Goal: Transaction & Acquisition: Purchase product/service

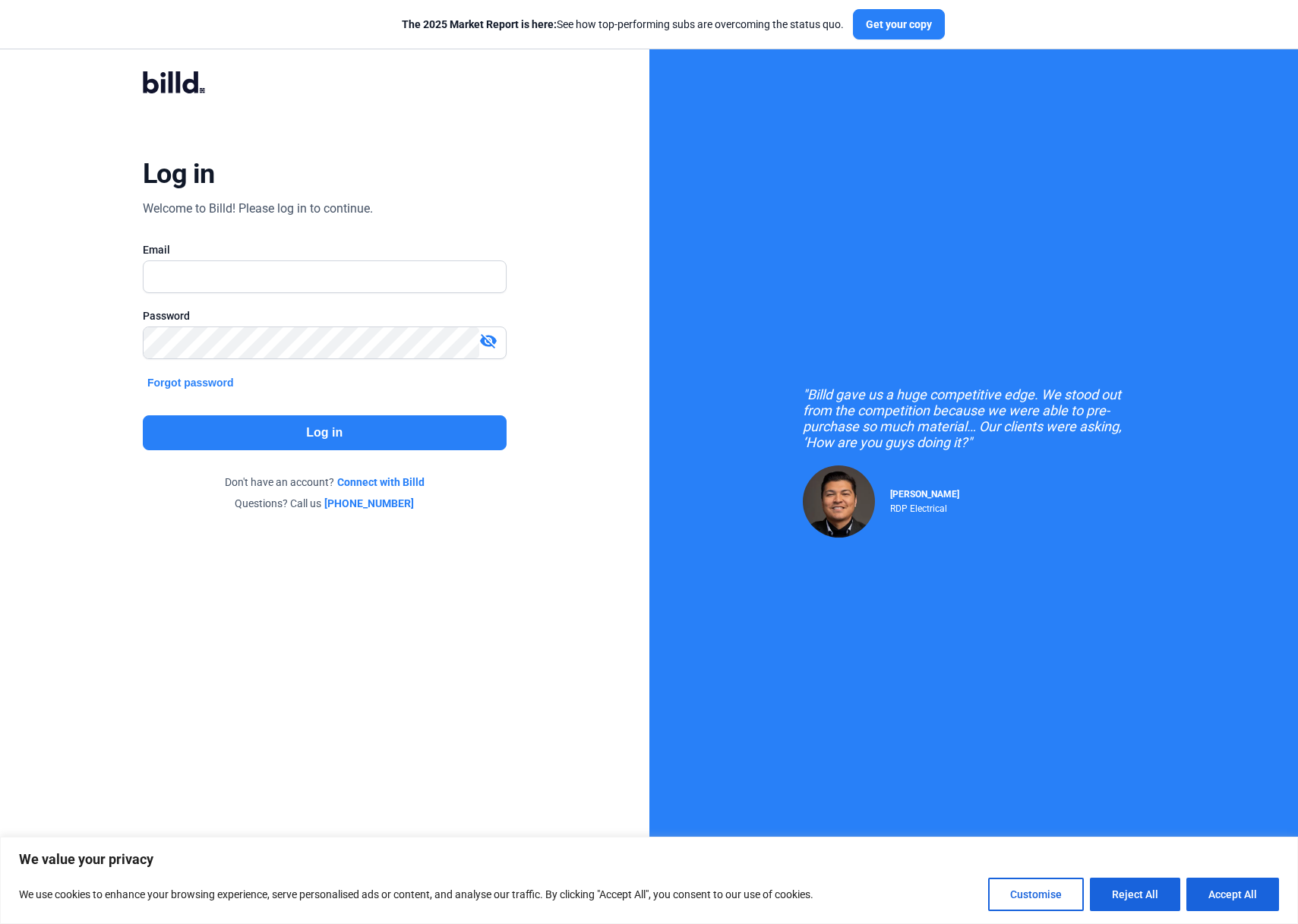
type input "[PERSON_NAME][EMAIL_ADDRESS][DOMAIN_NAME]"
click at [362, 443] on button "Log in" at bounding box center [324, 433] width 363 height 35
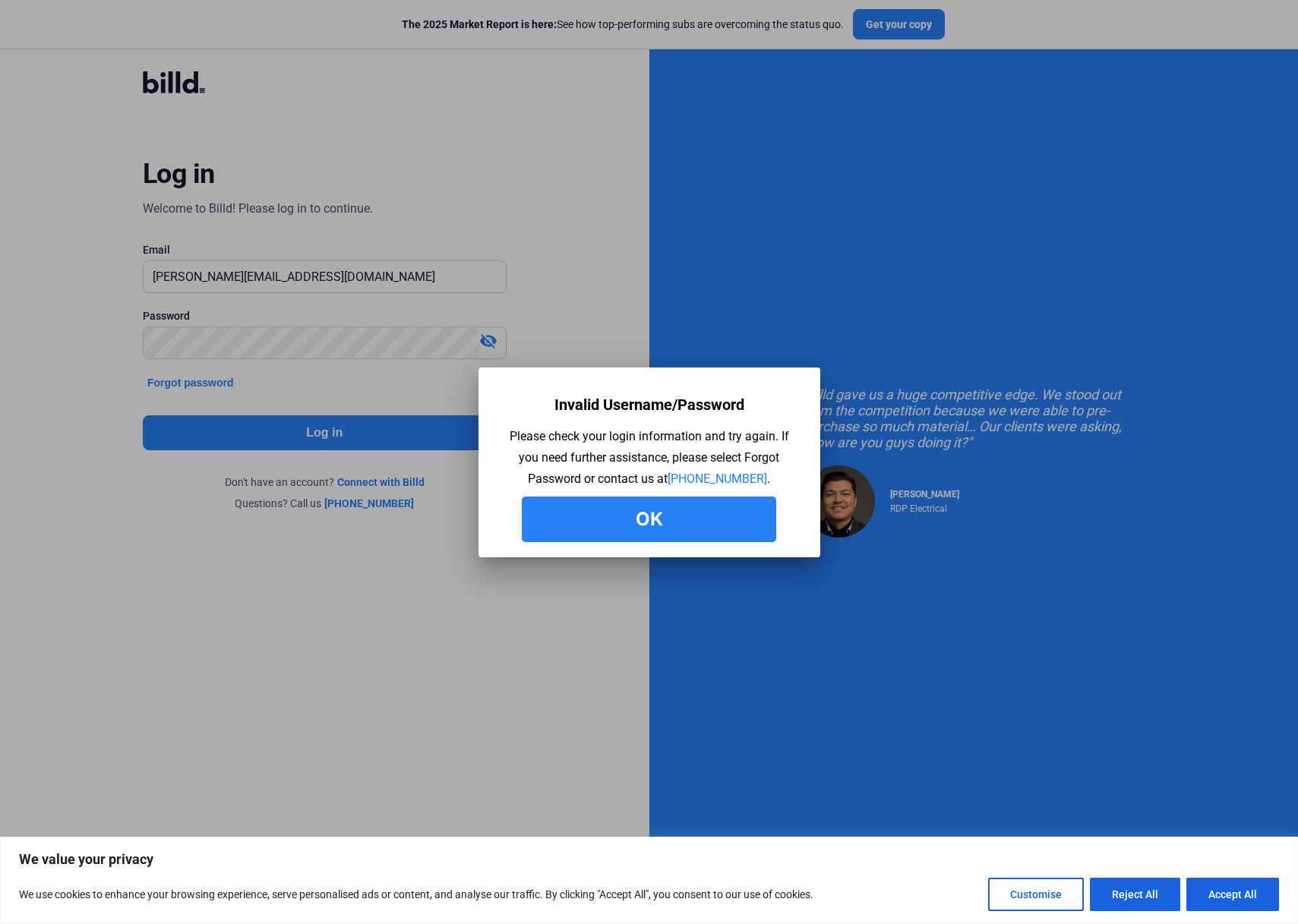
click at [645, 525] on button "Ok" at bounding box center [649, 519] width 254 height 46
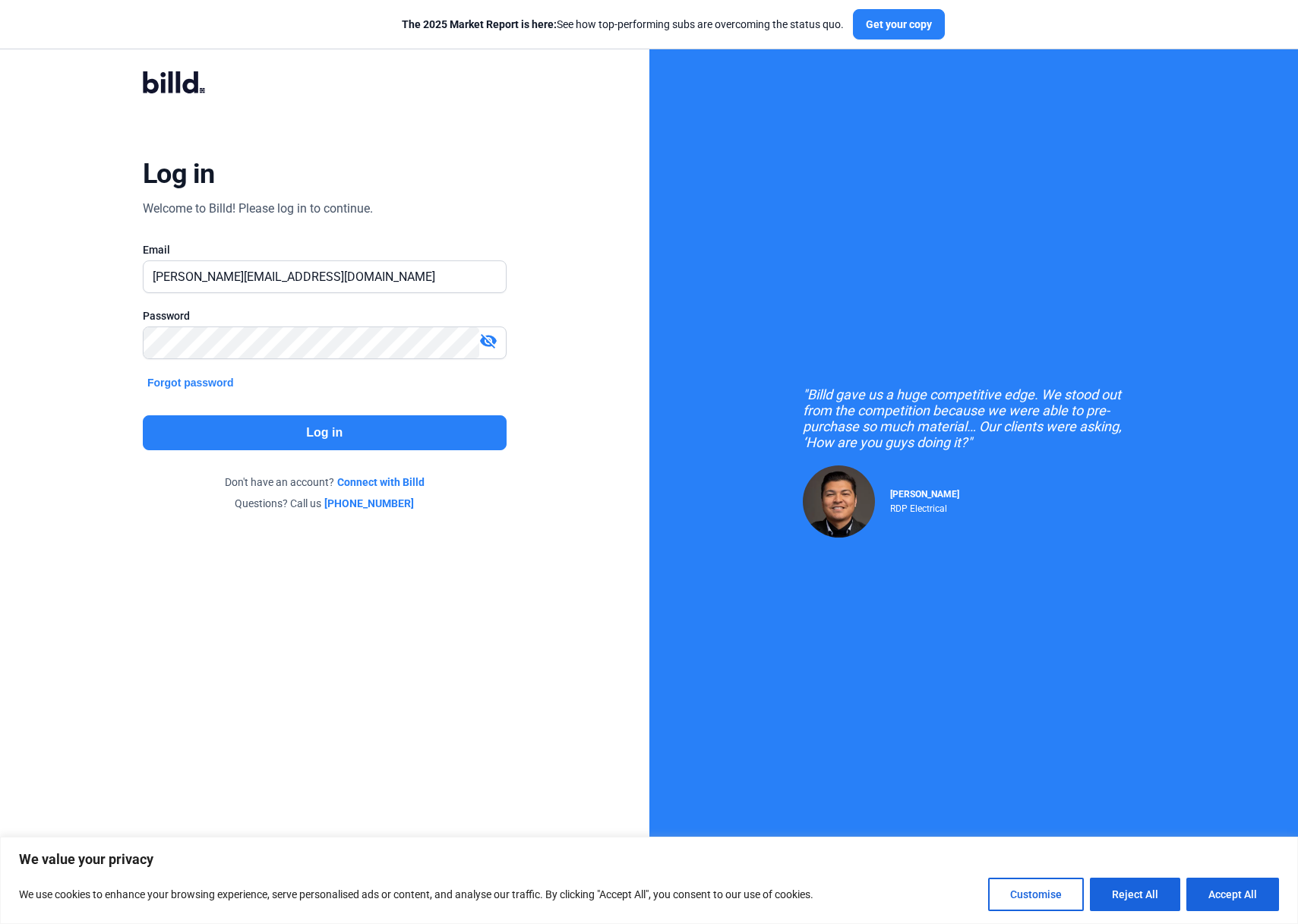
click at [272, 418] on button "Log in" at bounding box center [324, 433] width 363 height 35
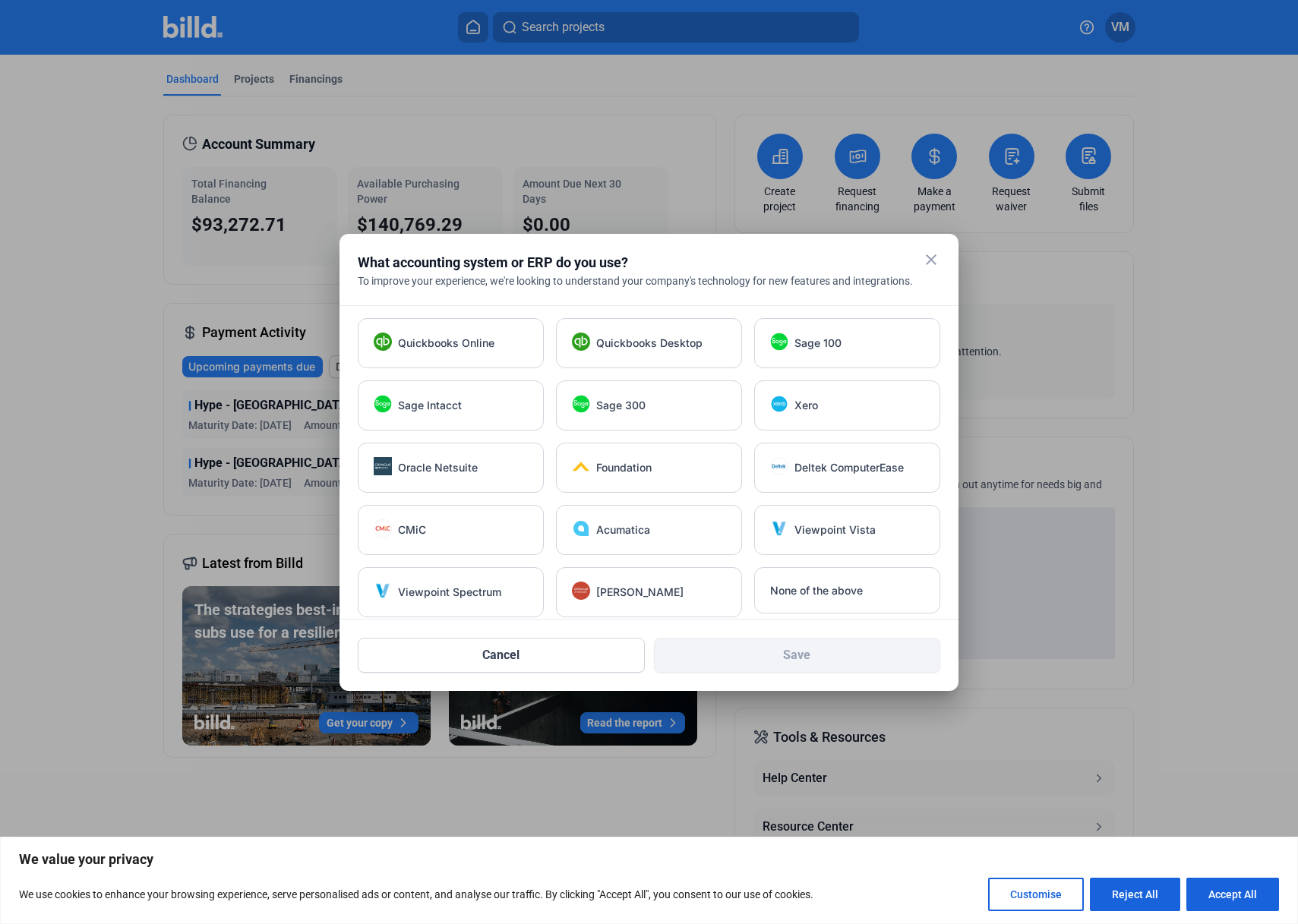
click at [247, 76] on div at bounding box center [649, 462] width 1298 height 924
click at [930, 256] on mat-icon "close" at bounding box center [930, 260] width 18 height 18
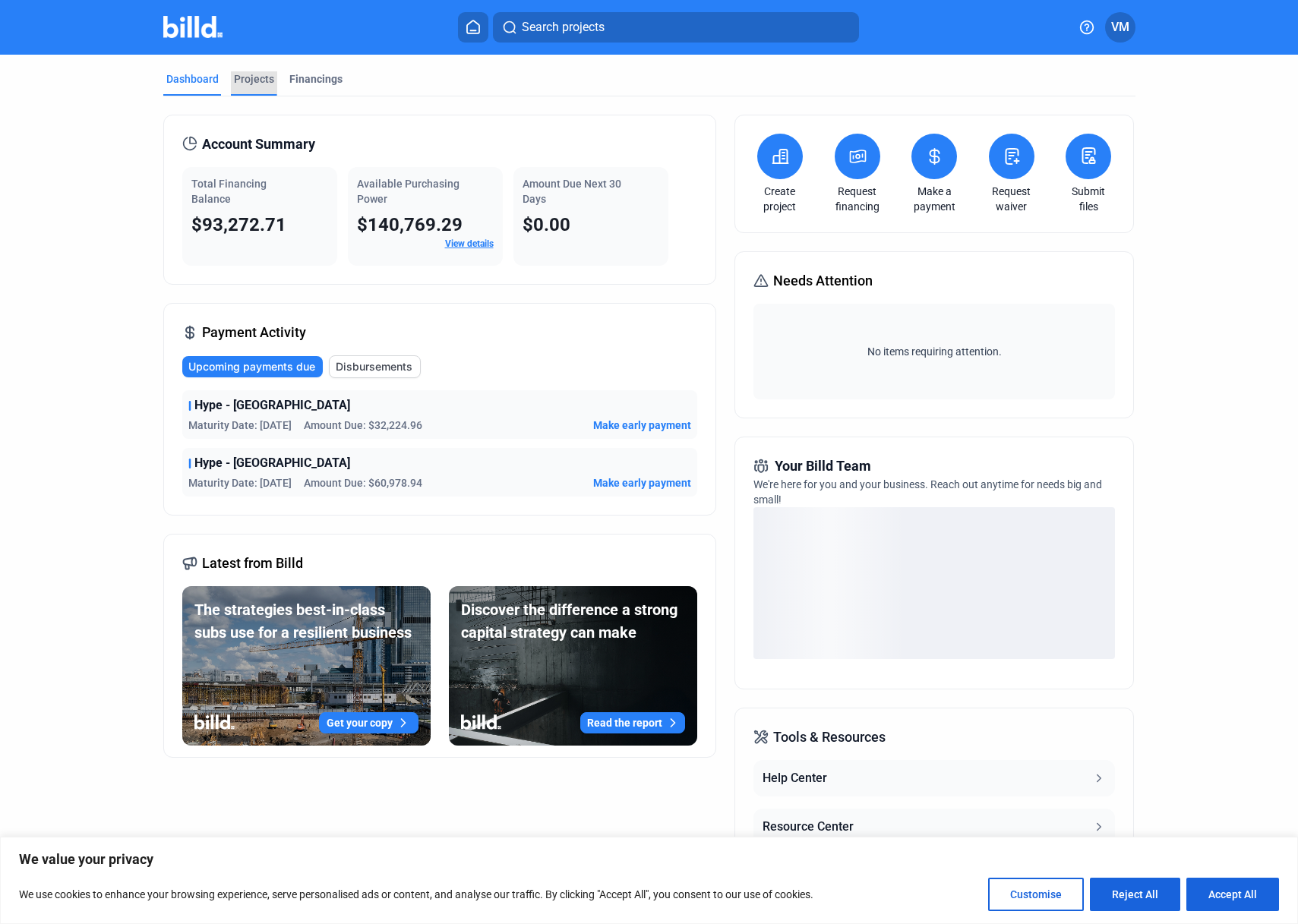
click at [263, 82] on div "Projects" at bounding box center [254, 78] width 40 height 15
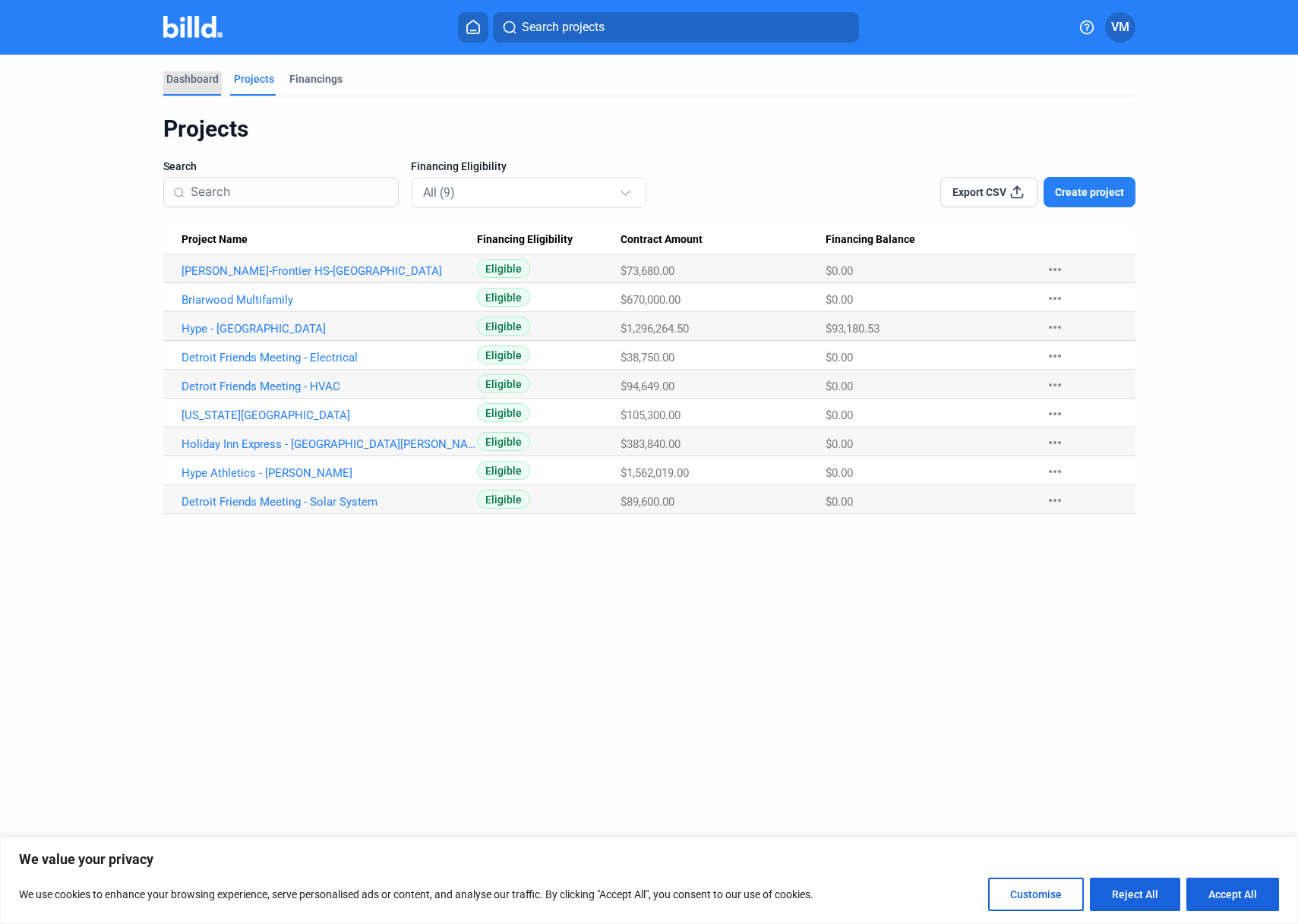
click at [182, 77] on div "Dashboard" at bounding box center [193, 78] width 53 height 15
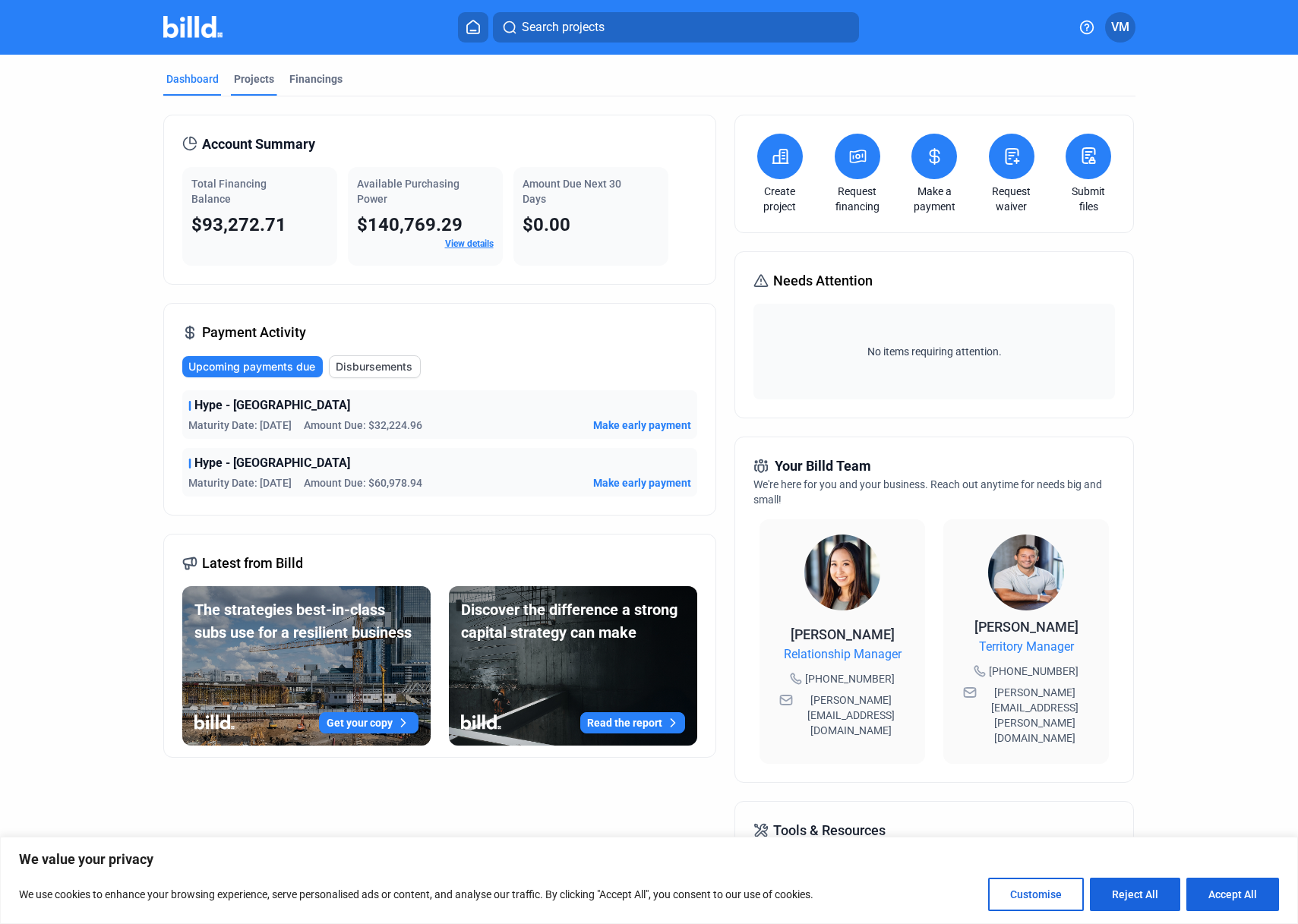
click at [252, 85] on div "Projects" at bounding box center [254, 78] width 40 height 15
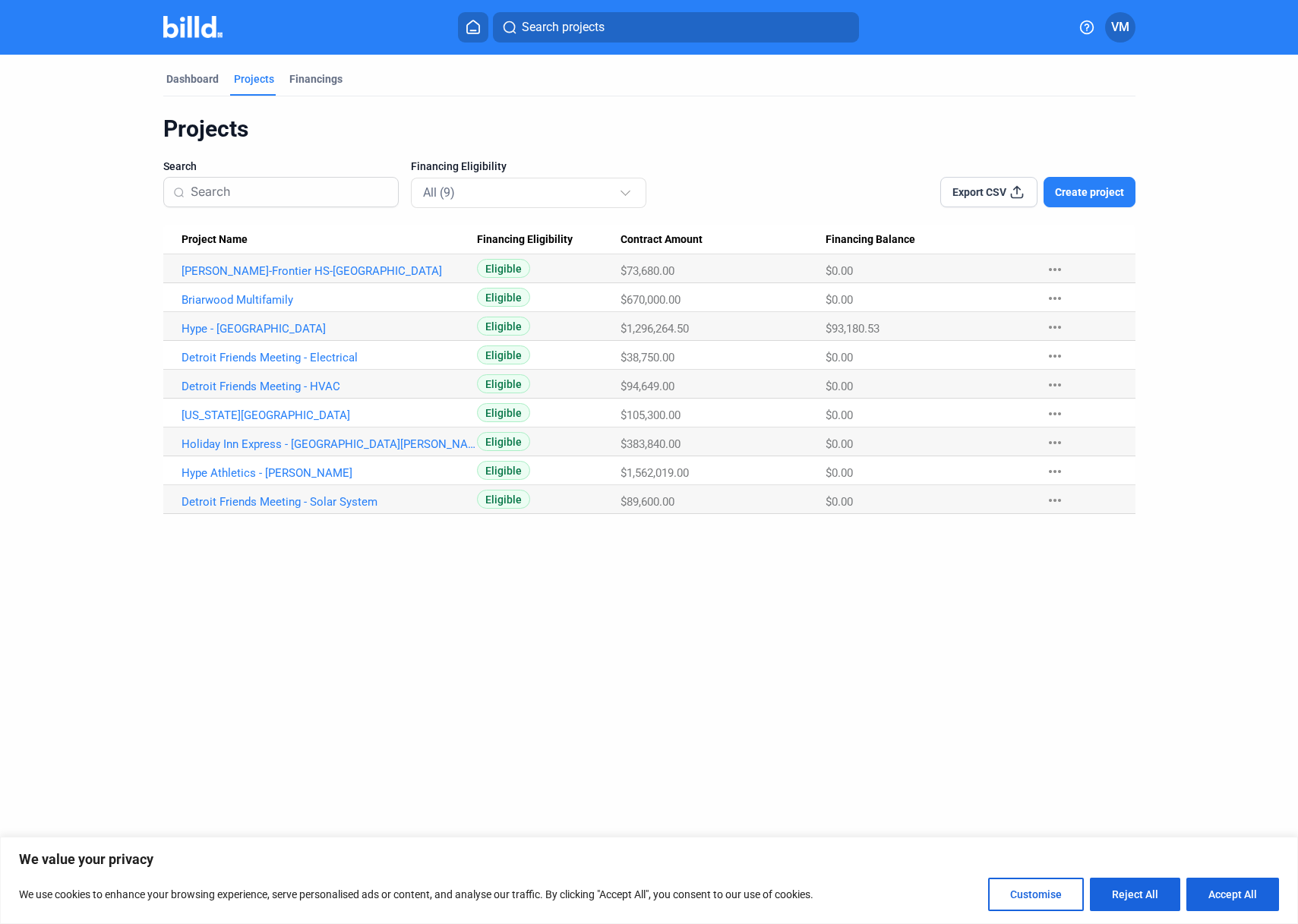
click at [1092, 193] on span "Create project" at bounding box center [1089, 192] width 70 height 15
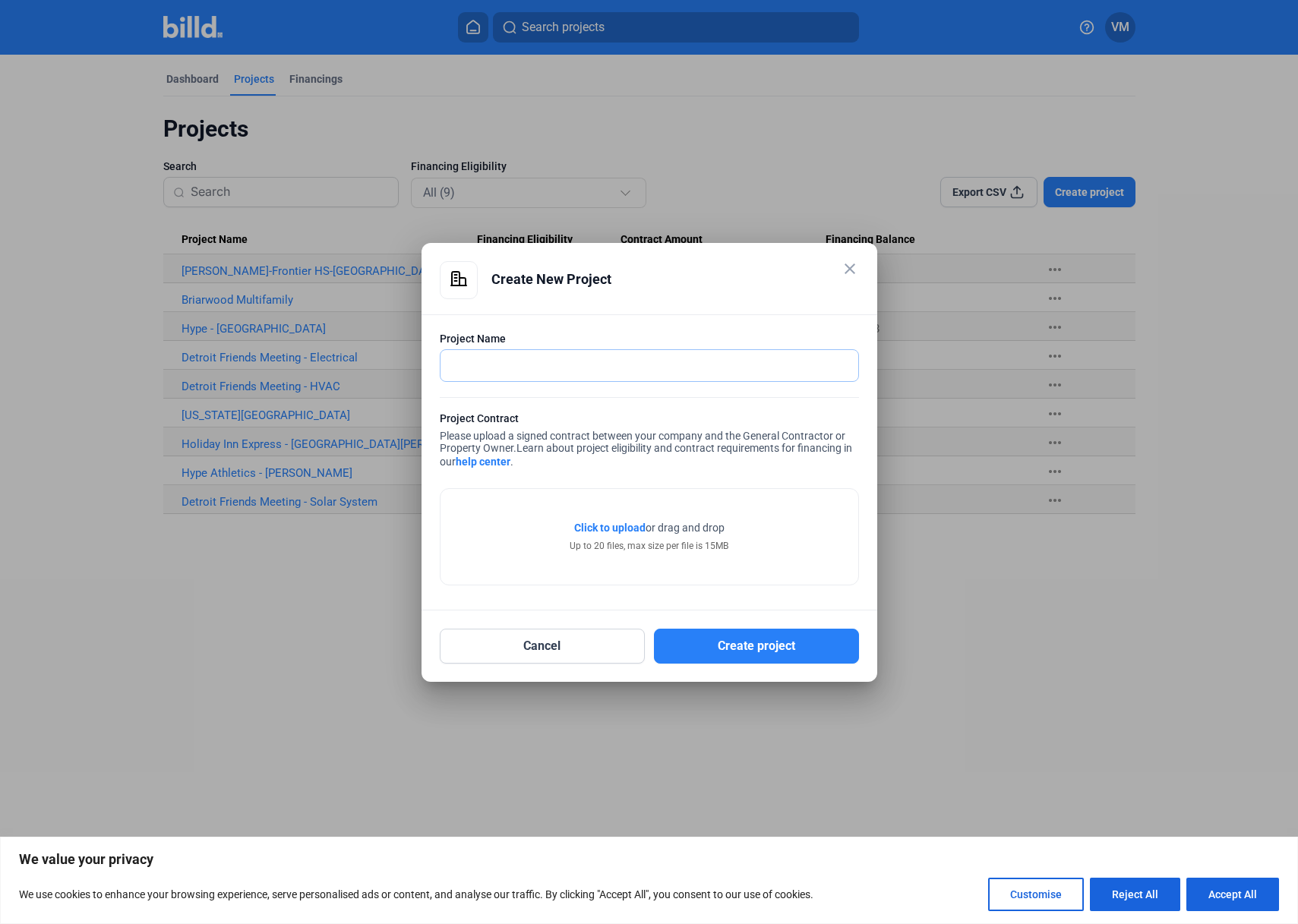
click at [510, 370] on input "text" at bounding box center [641, 365] width 401 height 31
type input "[GEOGRAPHIC_DATA] - Building 229"
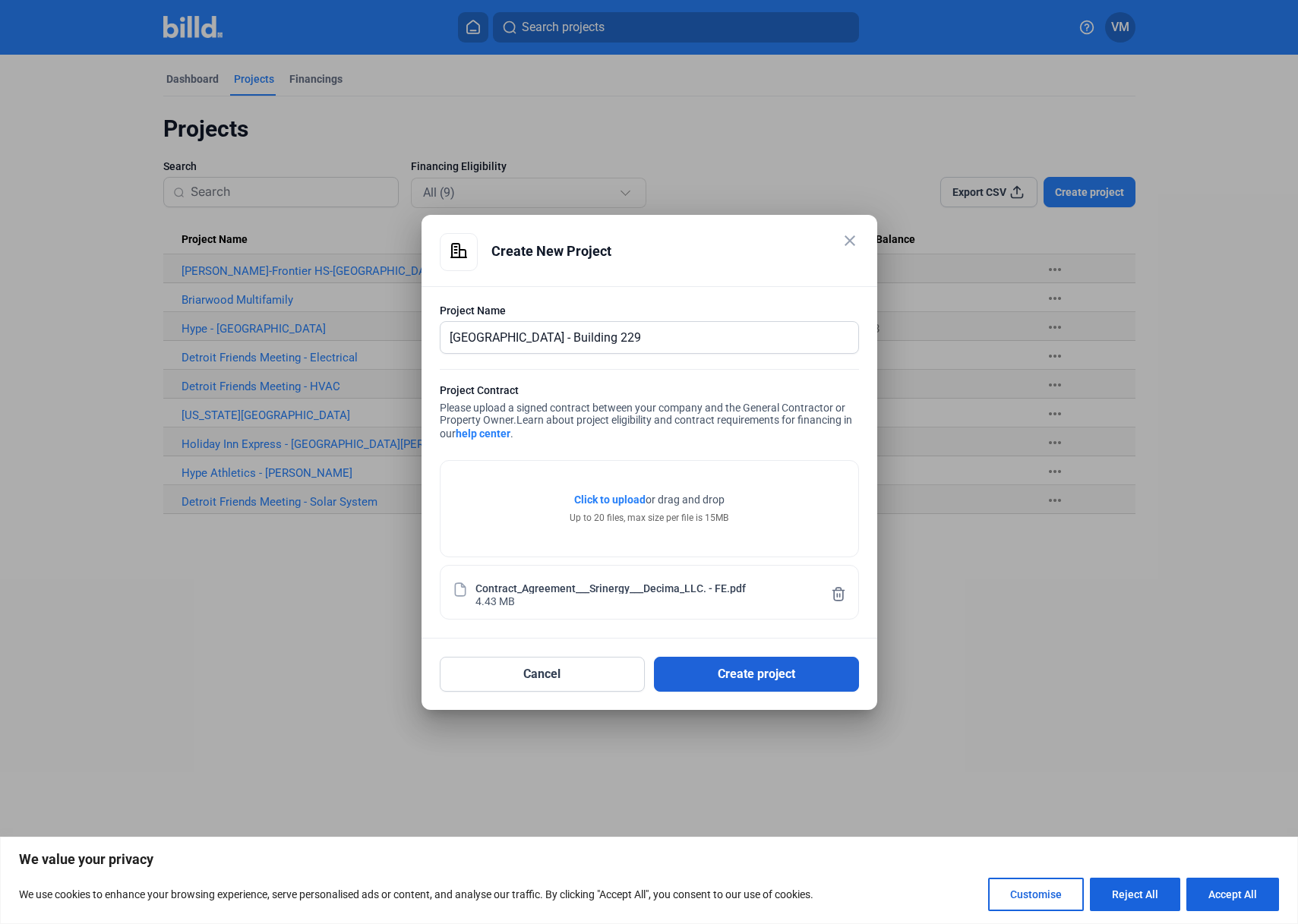
click at [778, 676] on button "Create project" at bounding box center [756, 674] width 205 height 35
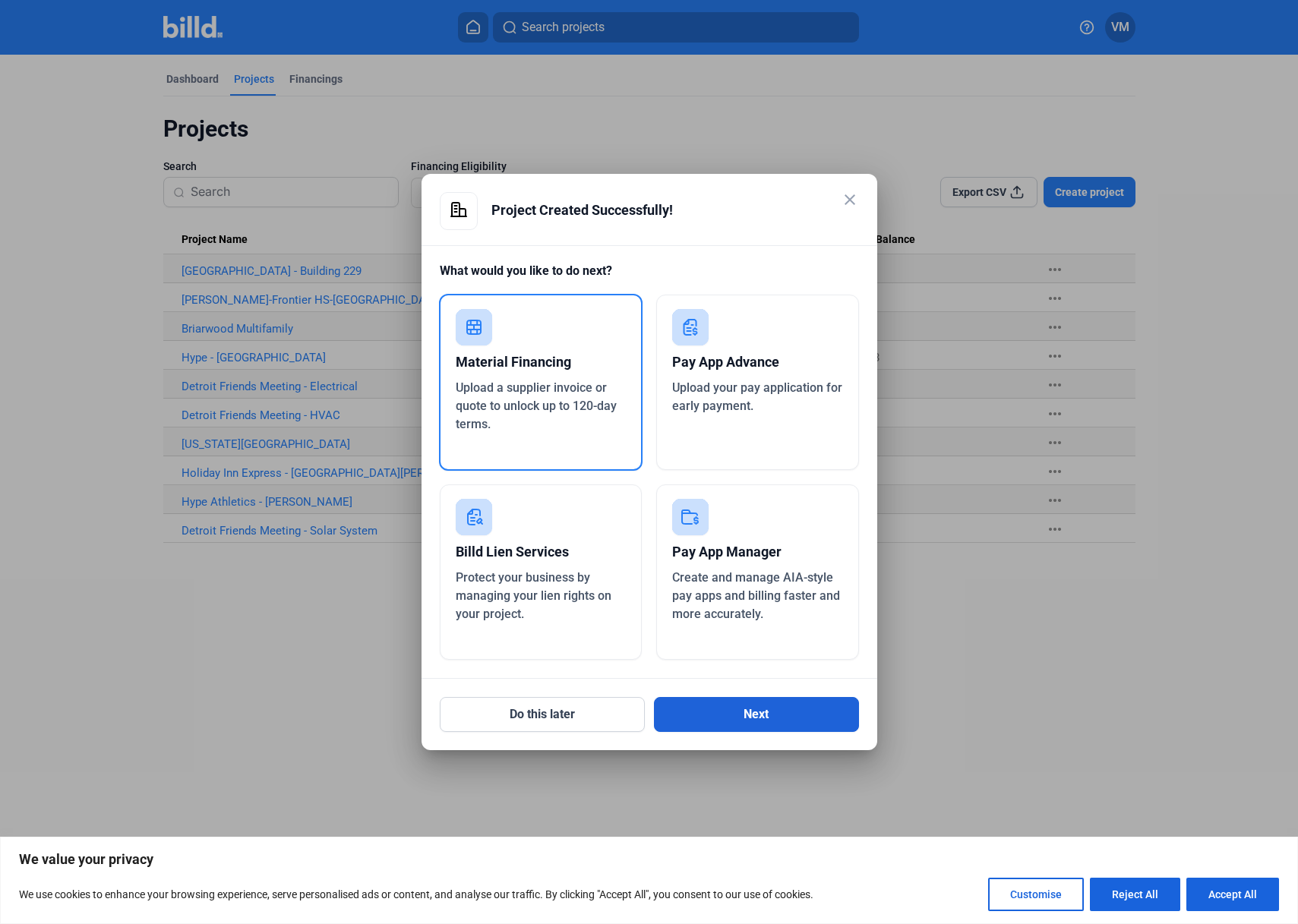
click at [738, 720] on button "Next" at bounding box center [756, 715] width 205 height 35
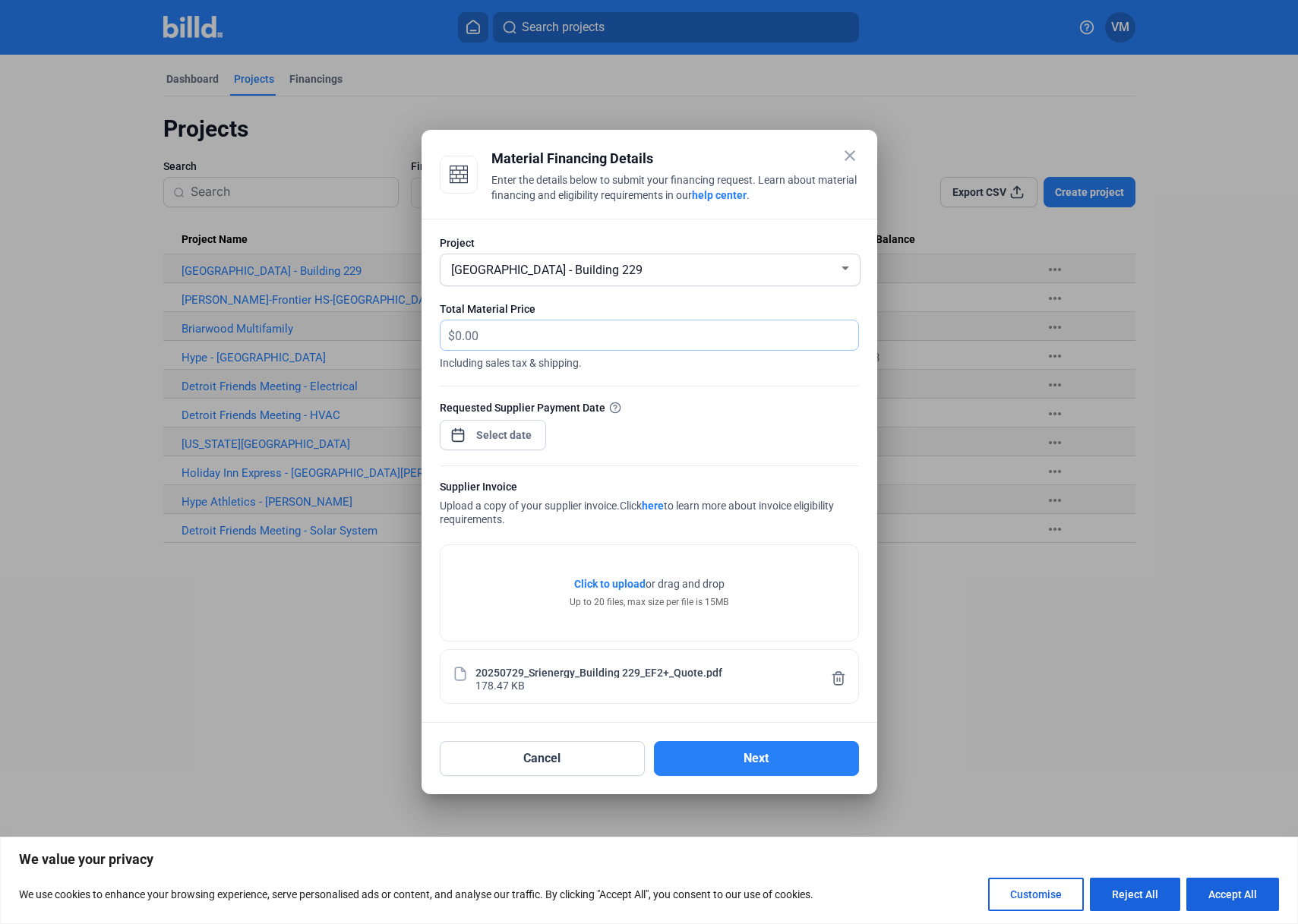
click at [492, 342] on input "text" at bounding box center [648, 335] width 385 height 30
type input "15,337.02"
click at [496, 436] on div "close Material Financing Details Enter the details below to submit your financi…" at bounding box center [649, 462] width 1298 height 924
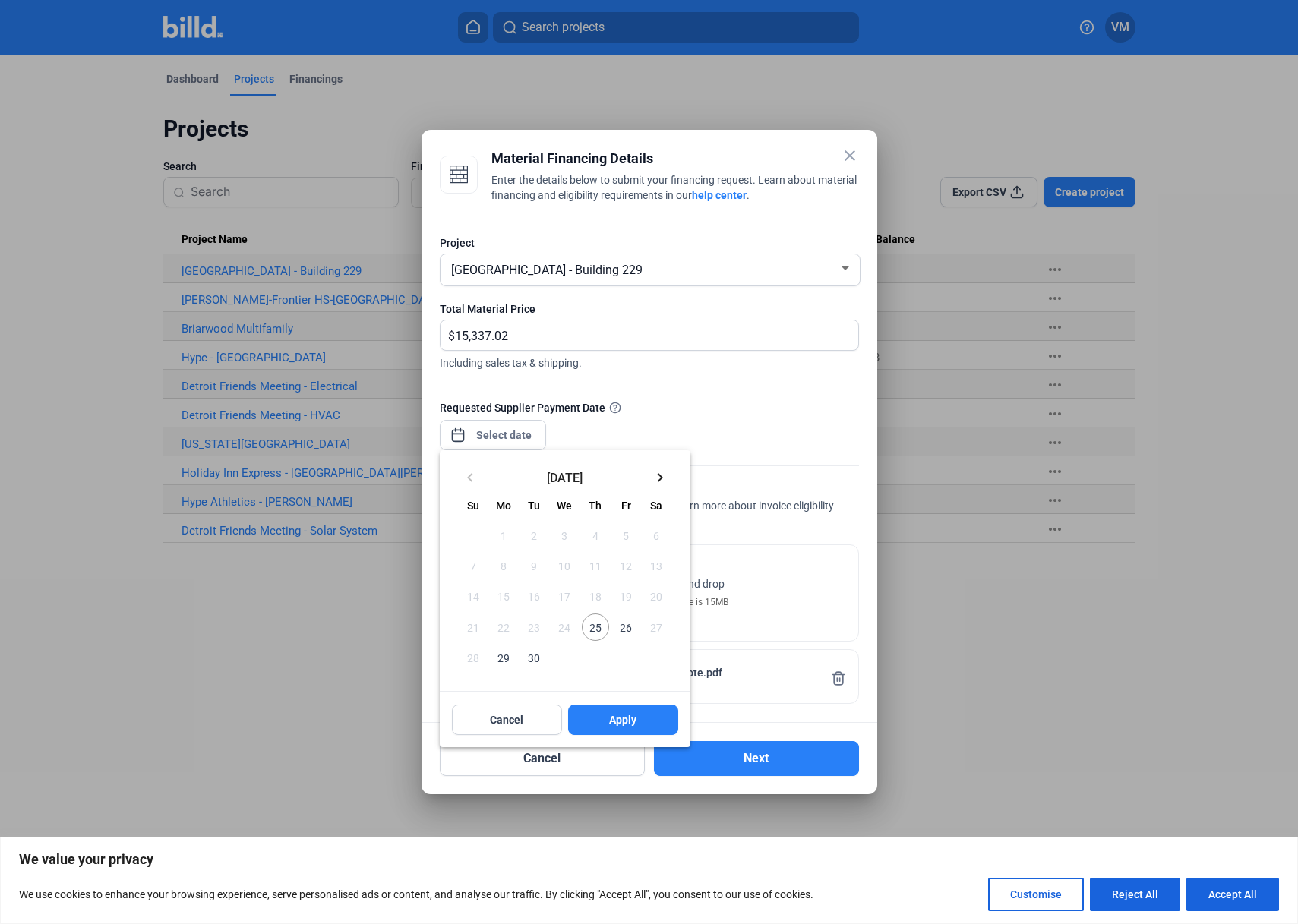
click at [659, 479] on mat-icon "keyboard_arrow_right" at bounding box center [659, 477] width 18 height 18
click at [597, 624] on span "23" at bounding box center [595, 627] width 27 height 27
click at [595, 568] on span "9" at bounding box center [595, 565] width 27 height 27
click at [606, 716] on button "Apply" at bounding box center [622, 720] width 110 height 31
type input "[DATE]"
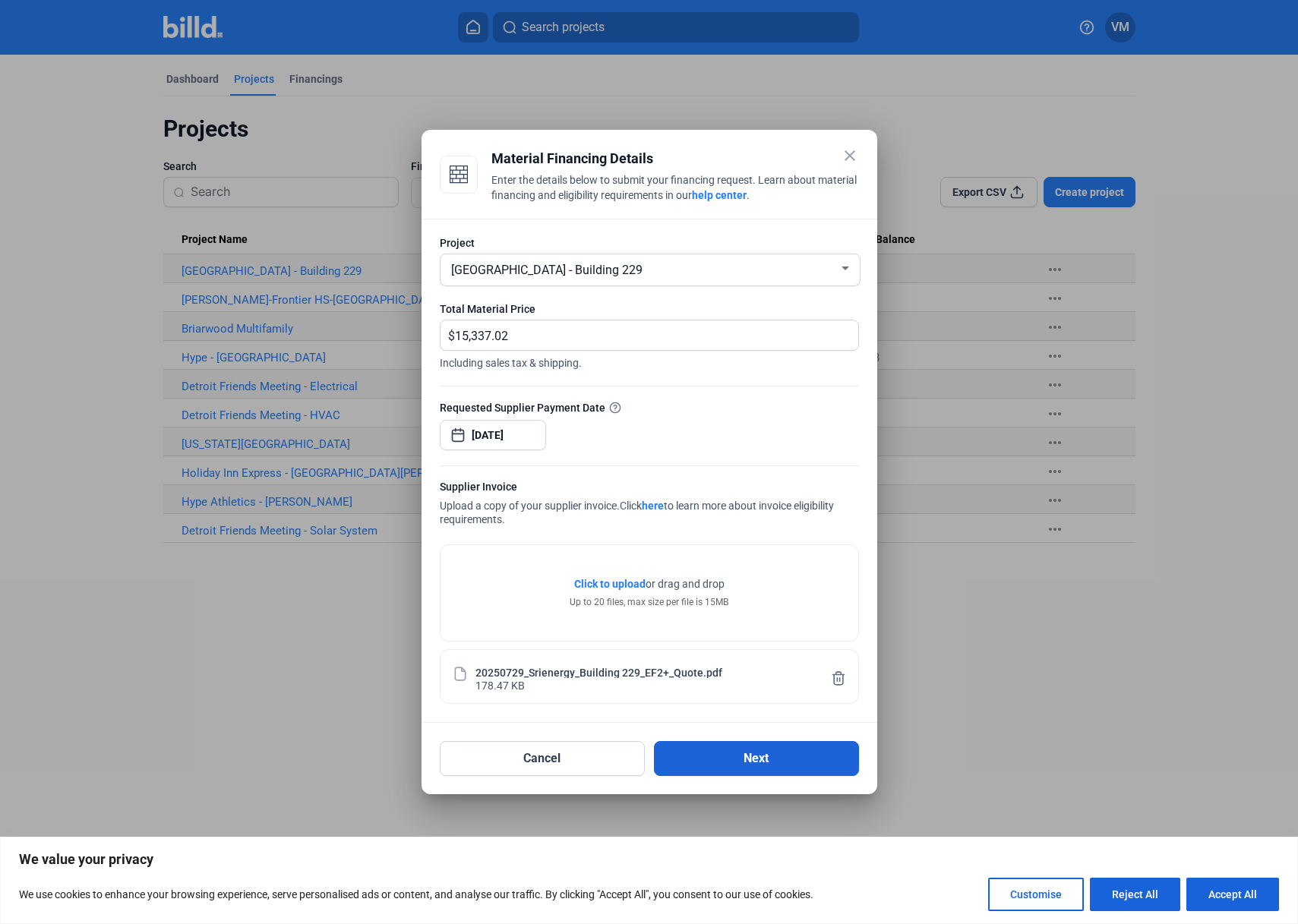
click at [751, 758] on button "Next" at bounding box center [756, 759] width 205 height 35
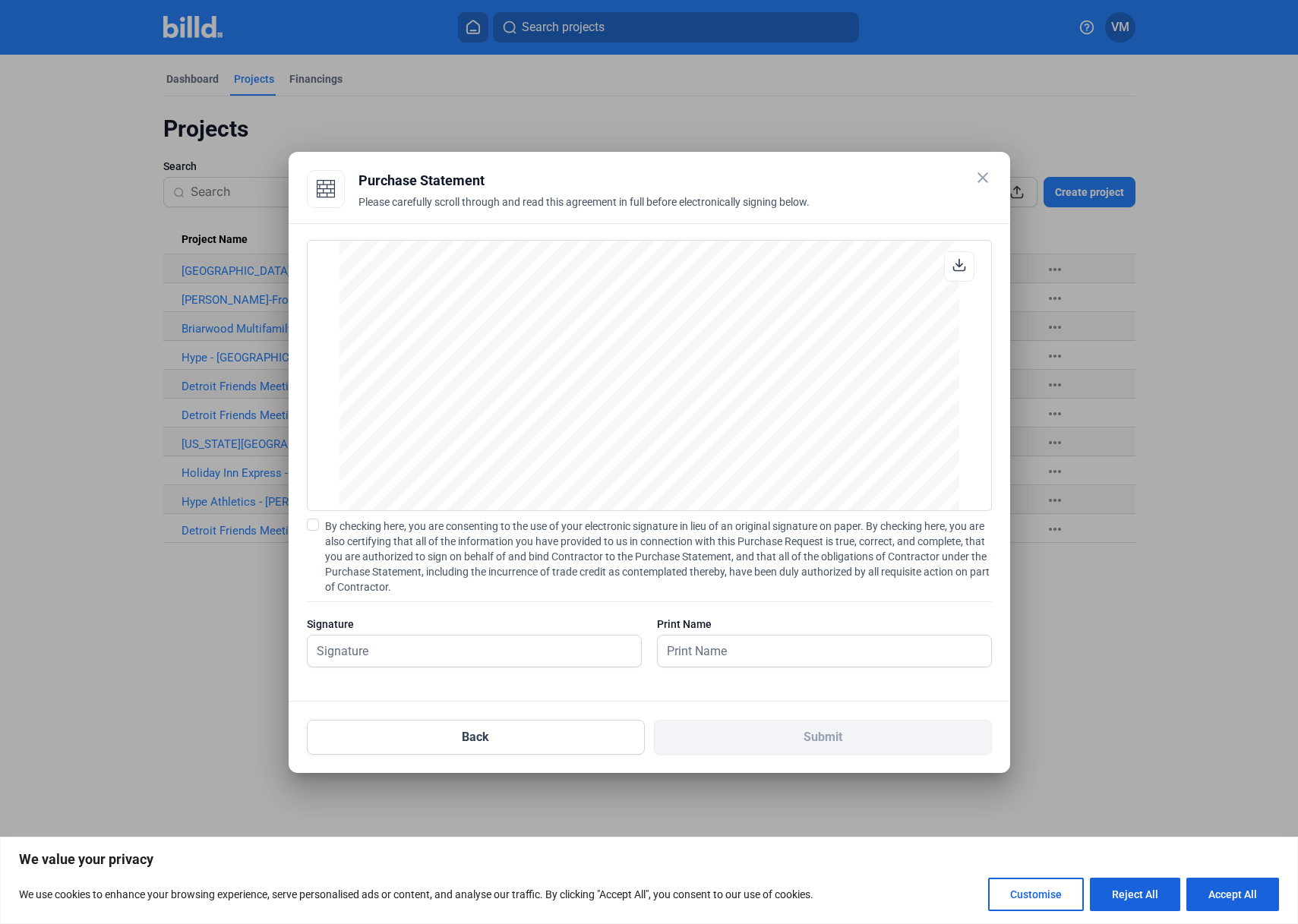
scroll to position [1260, 0]
click at [381, 646] on input "text" at bounding box center [473, 650] width 334 height 31
type input "[PERSON_NAME]"
click at [312, 529] on span at bounding box center [313, 524] width 12 height 12
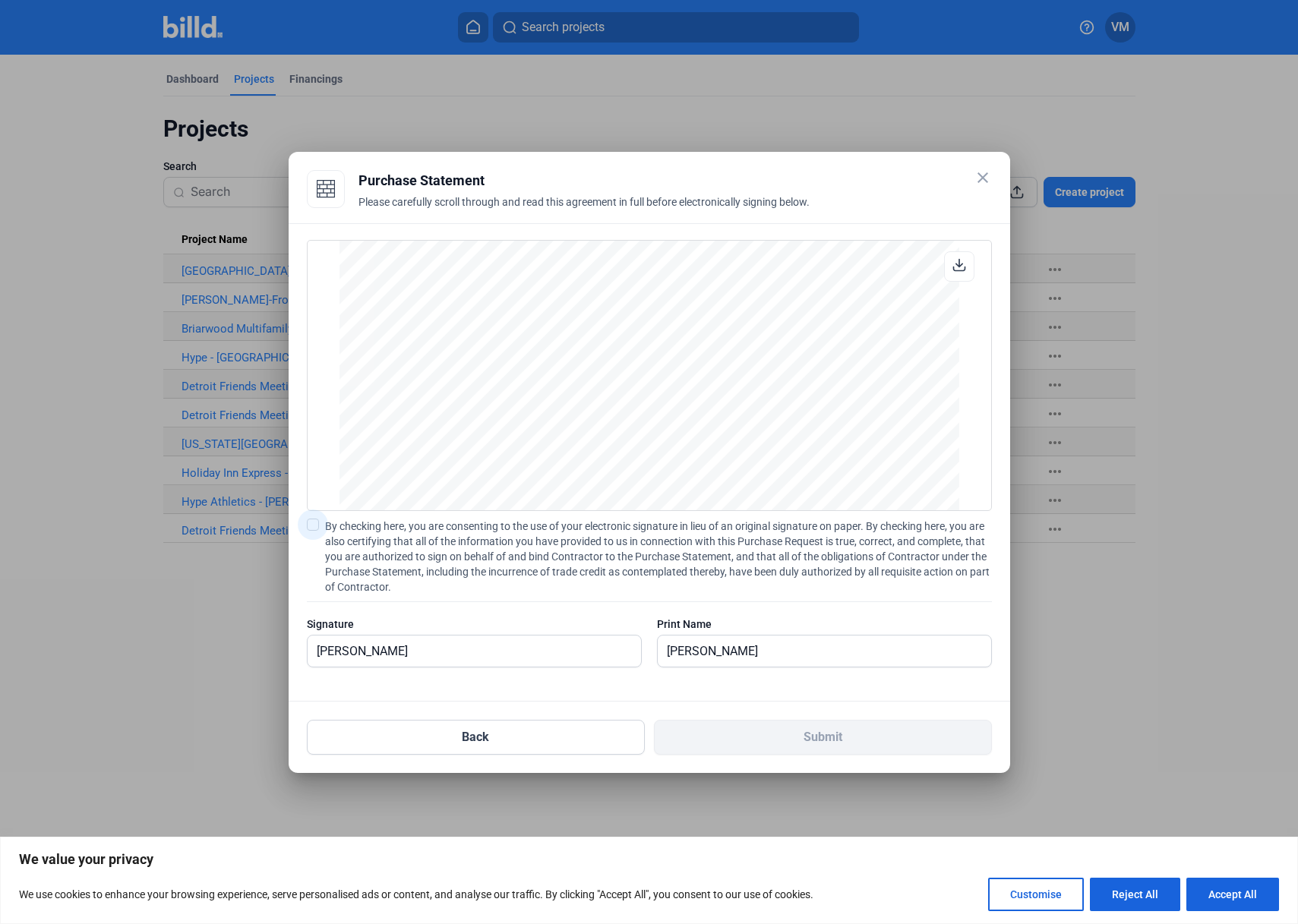
click at [0, 0] on input "By checking here, you are consenting to the use of your electronic signature in…" at bounding box center [0, 0] width 0 height 0
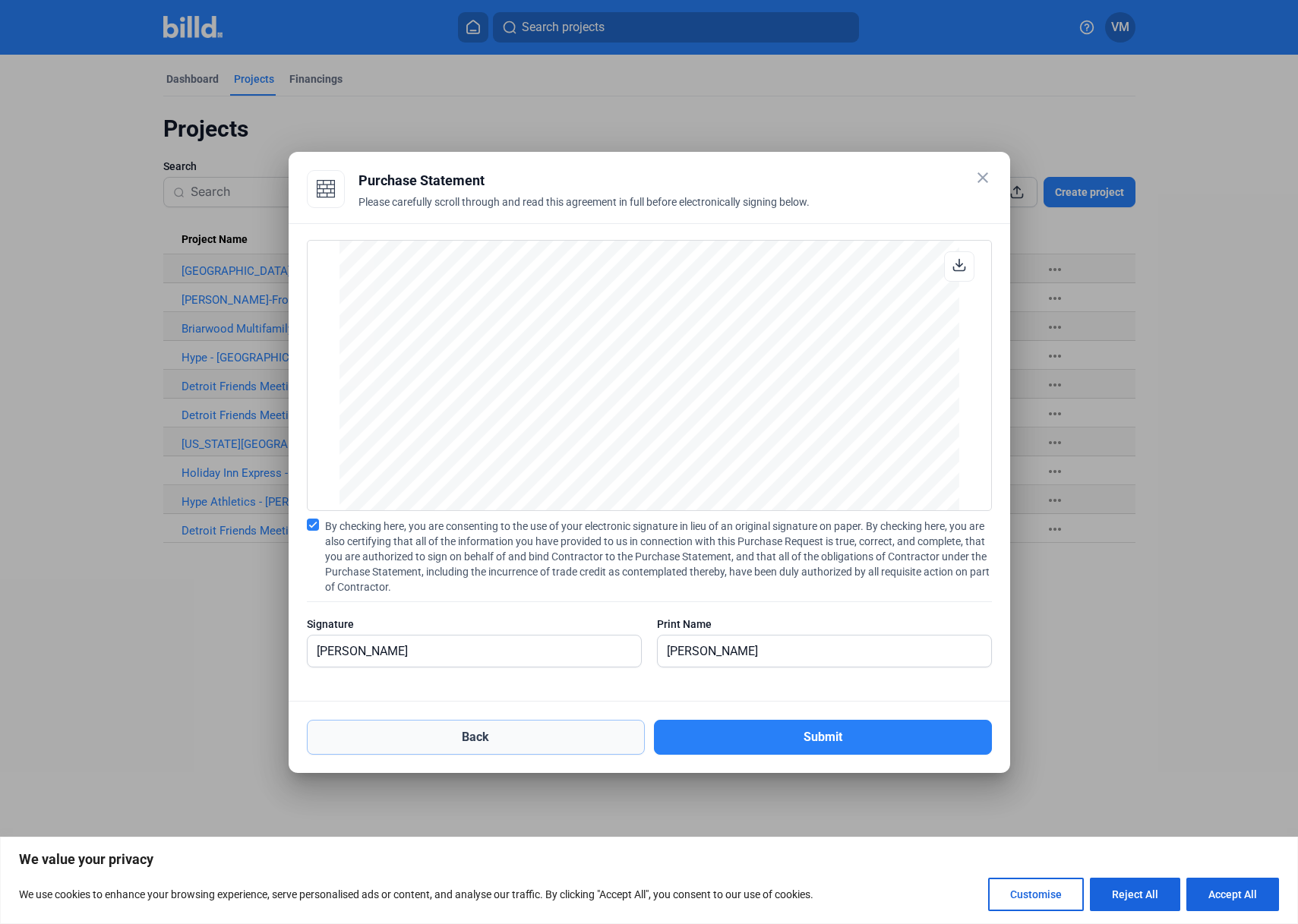
click at [499, 741] on button "Back" at bounding box center [476, 737] width 338 height 35
